Goal: Task Accomplishment & Management: Complete application form

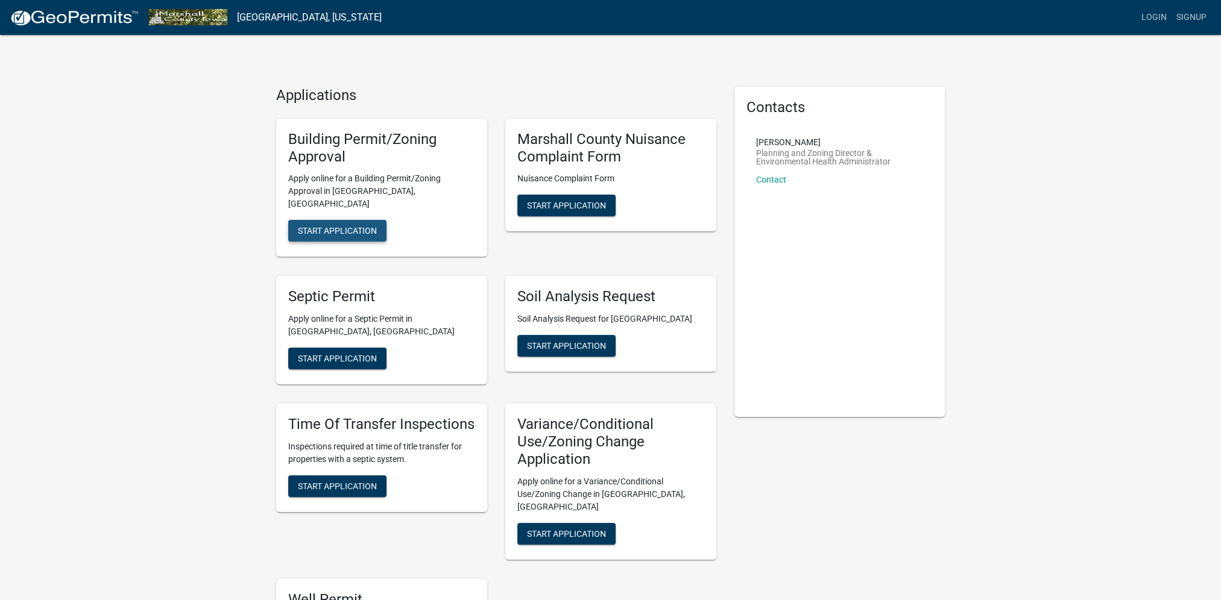
click at [317, 226] on span "Start Application" at bounding box center [337, 231] width 79 height 10
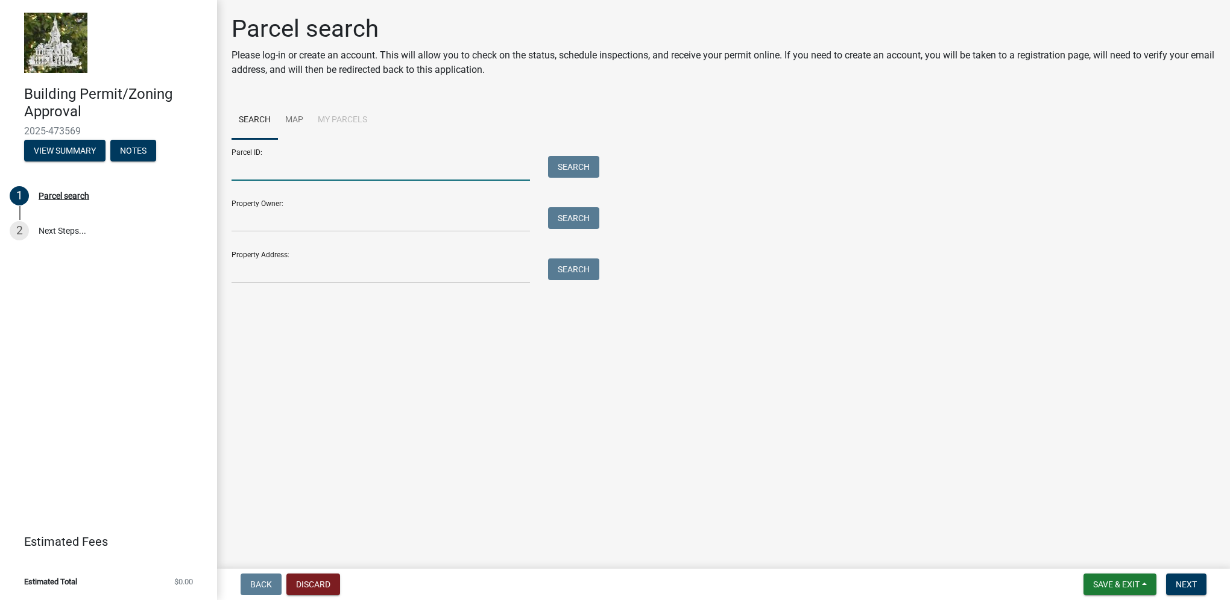
click at [307, 170] on input "Parcel ID:" at bounding box center [380, 168] width 298 height 25
click at [362, 114] on li "My Parcels" at bounding box center [342, 120] width 64 height 39
click at [354, 118] on li "My Parcels" at bounding box center [342, 120] width 64 height 39
click at [292, 121] on link "Map" at bounding box center [294, 120] width 33 height 39
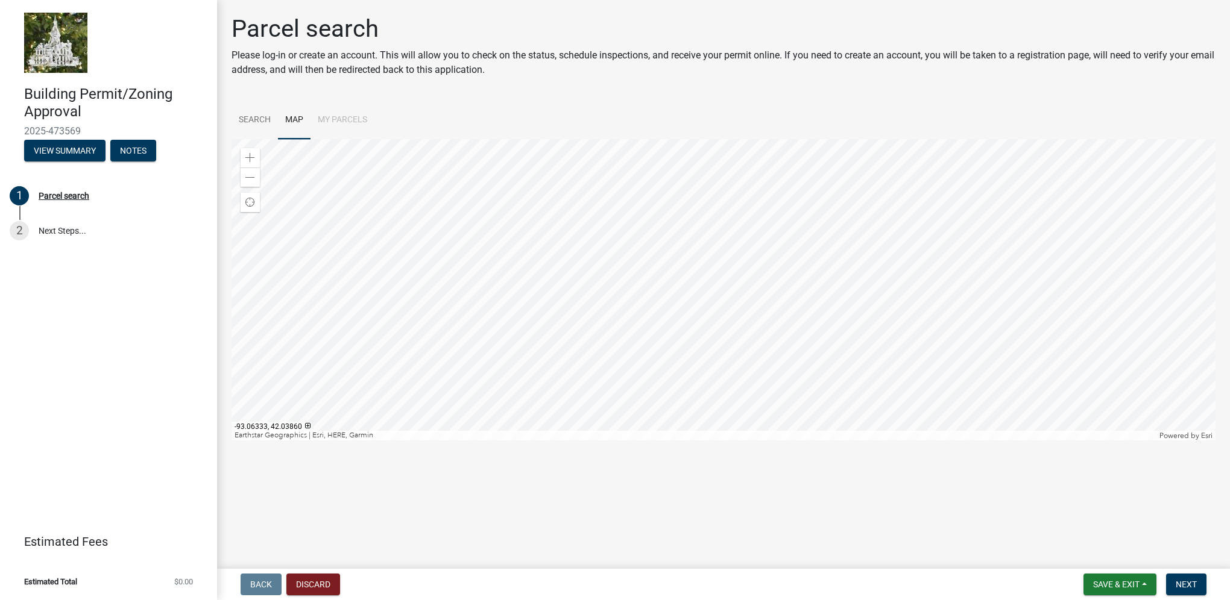
click at [693, 306] on div at bounding box center [723, 289] width 984 height 301
click at [943, 180] on div at bounding box center [723, 289] width 984 height 301
click at [244, 156] on div "Zoom in" at bounding box center [249, 157] width 19 height 19
click at [733, 353] on div at bounding box center [723, 289] width 984 height 301
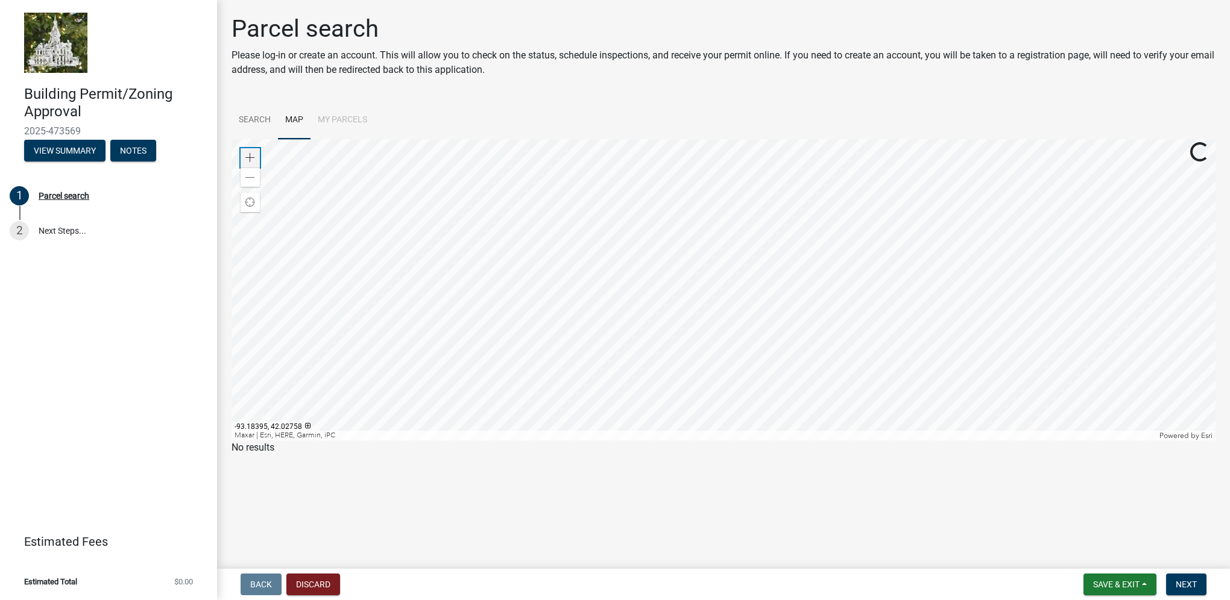
click at [248, 156] on span at bounding box center [250, 158] width 10 height 10
click at [918, 298] on div at bounding box center [723, 289] width 984 height 301
click at [629, 242] on div at bounding box center [723, 289] width 984 height 301
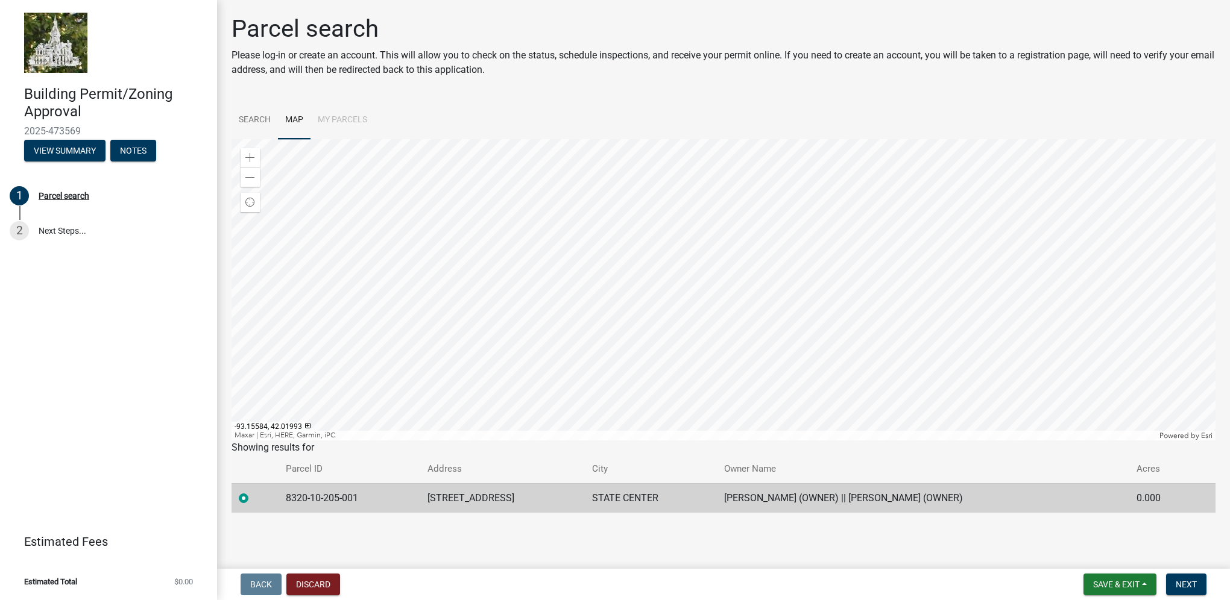
click at [899, 504] on td "[PERSON_NAME] (OWNER) || [PERSON_NAME] (OWNER)" at bounding box center [923, 498] width 412 height 30
click at [1181, 582] on span "Next" at bounding box center [1185, 585] width 21 height 10
click at [1193, 588] on span "Next" at bounding box center [1185, 585] width 21 height 10
click at [1182, 586] on span "Next" at bounding box center [1185, 585] width 21 height 10
